Goal: Information Seeking & Learning: Learn about a topic

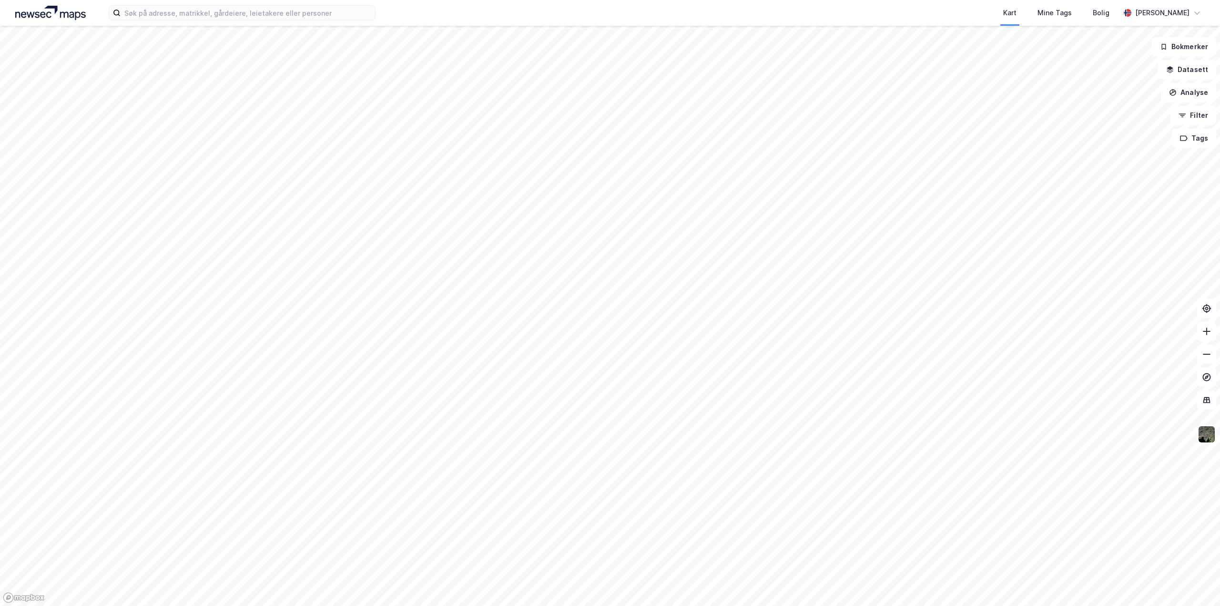
drag, startPoint x: 582, startPoint y: 318, endPoint x: 553, endPoint y: 285, distance: 43.9
click at [553, 285] on div at bounding box center [610, 303] width 1220 height 606
click at [844, 0] on html "Kart Mine Tags Bolig [PERSON_NAME] Datasett Analyse Filter Tags" at bounding box center [610, 303] width 1220 height 606
click at [660, 605] on html "Kart Mine Tags Bolig [PERSON_NAME] Datasett Analyse Filter Tags" at bounding box center [610, 303] width 1220 height 606
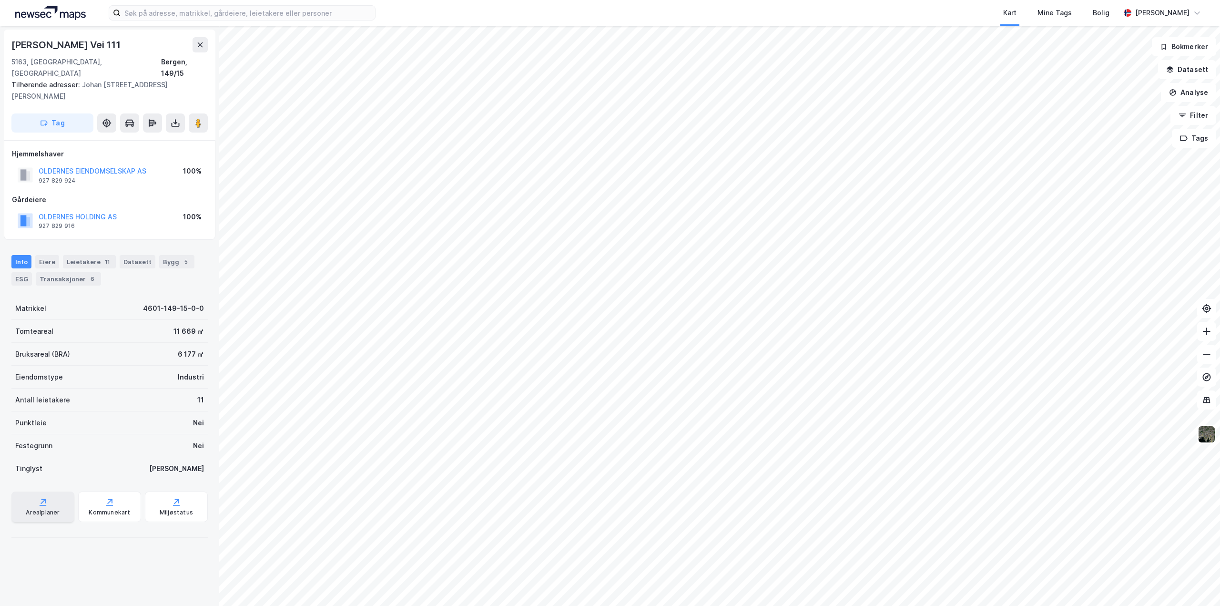
click at [50, 508] on div "Arealplaner" at bounding box center [43, 512] width 34 height 8
